Goal: Task Accomplishment & Management: Manage account settings

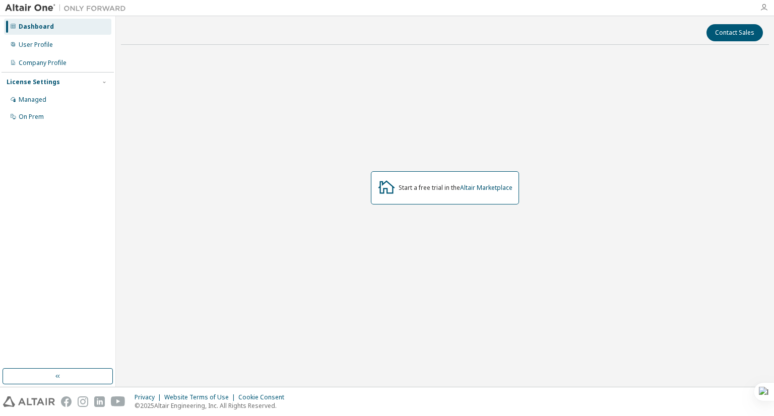
click at [767, 10] on icon "button" at bounding box center [764, 8] width 8 height 8
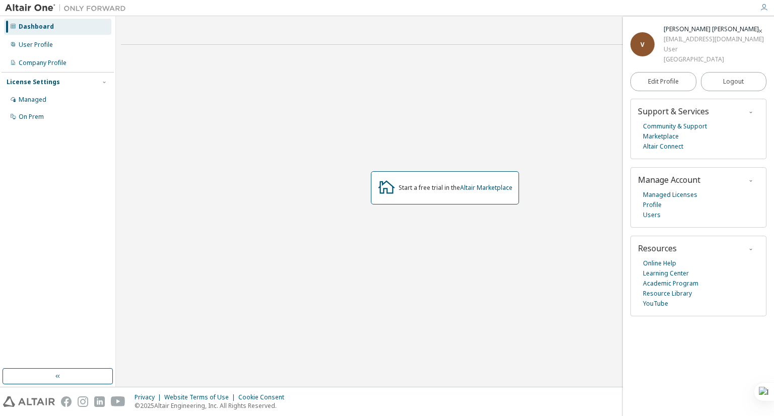
click at [642, 43] on span "V" at bounding box center [643, 44] width 4 height 9
click at [65, 42] on div "User Profile" at bounding box center [57, 45] width 107 height 16
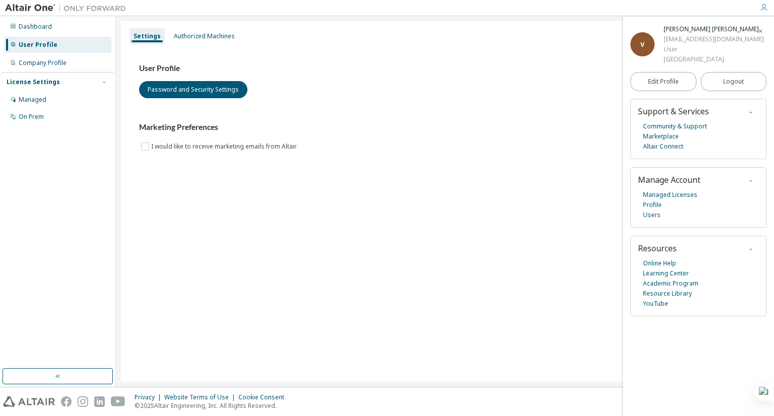
click at [757, 30] on span "button" at bounding box center [761, 31] width 10 height 16
